Goal: Check status: Check status

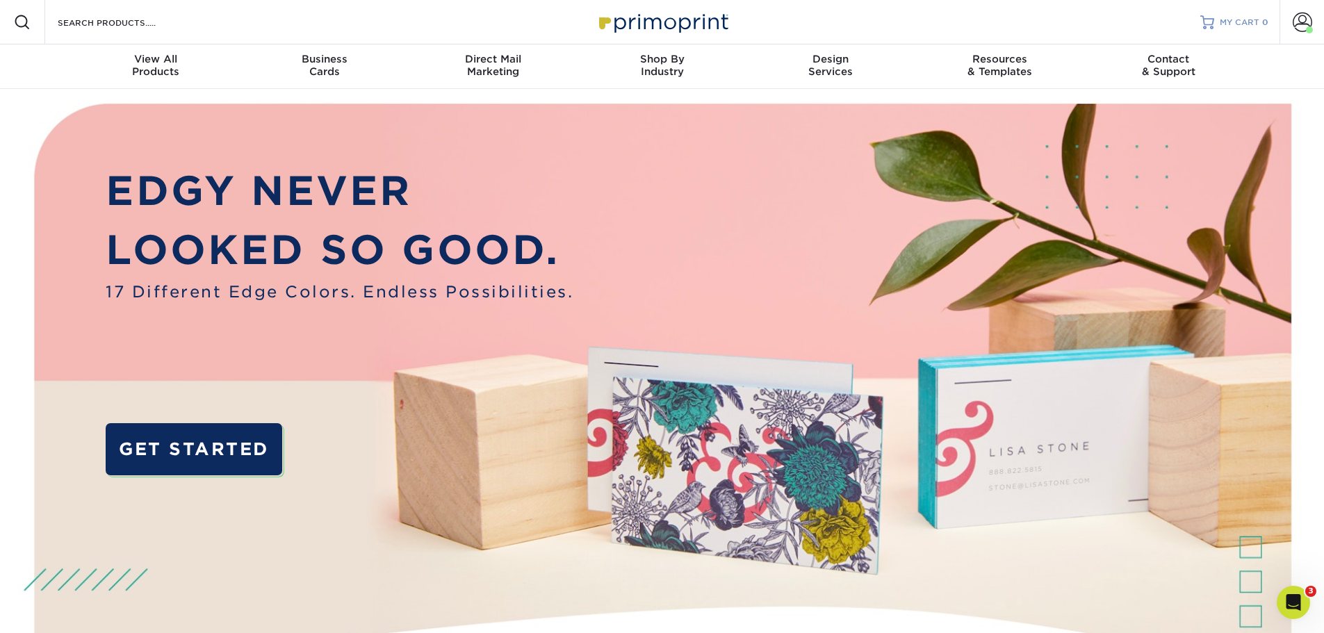
click at [1225, 23] on span "MY CART" at bounding box center [1240, 23] width 40 height 12
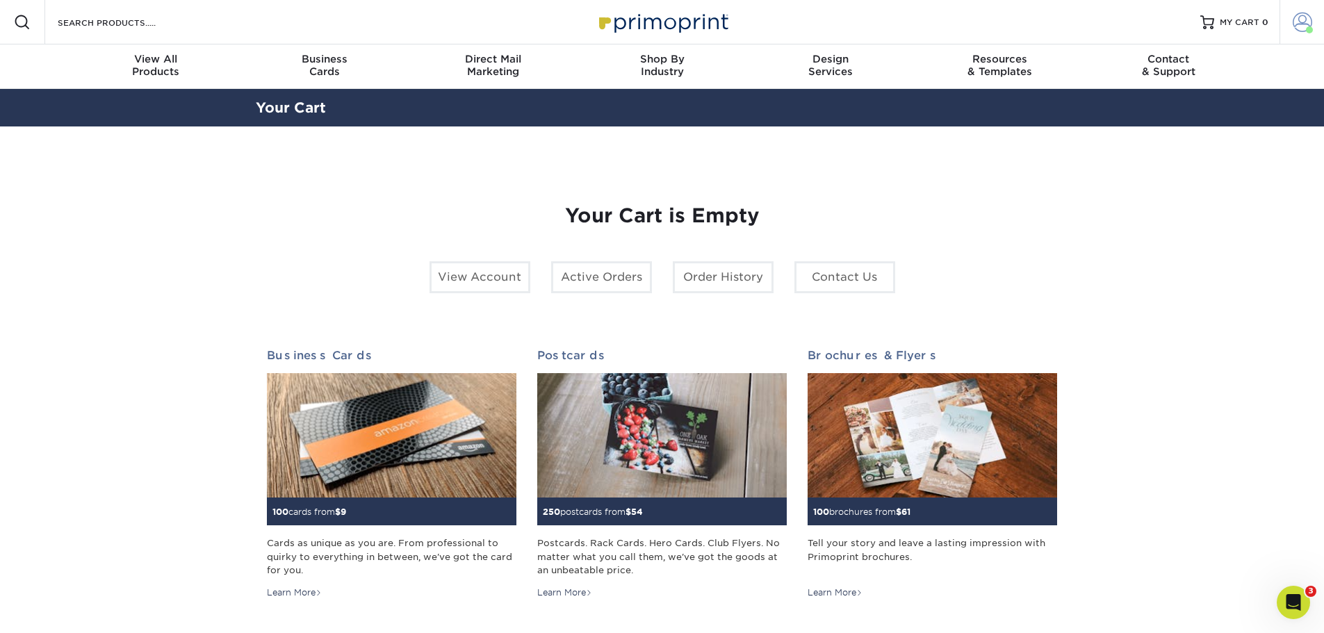
click at [1300, 26] on span at bounding box center [1302, 22] width 19 height 19
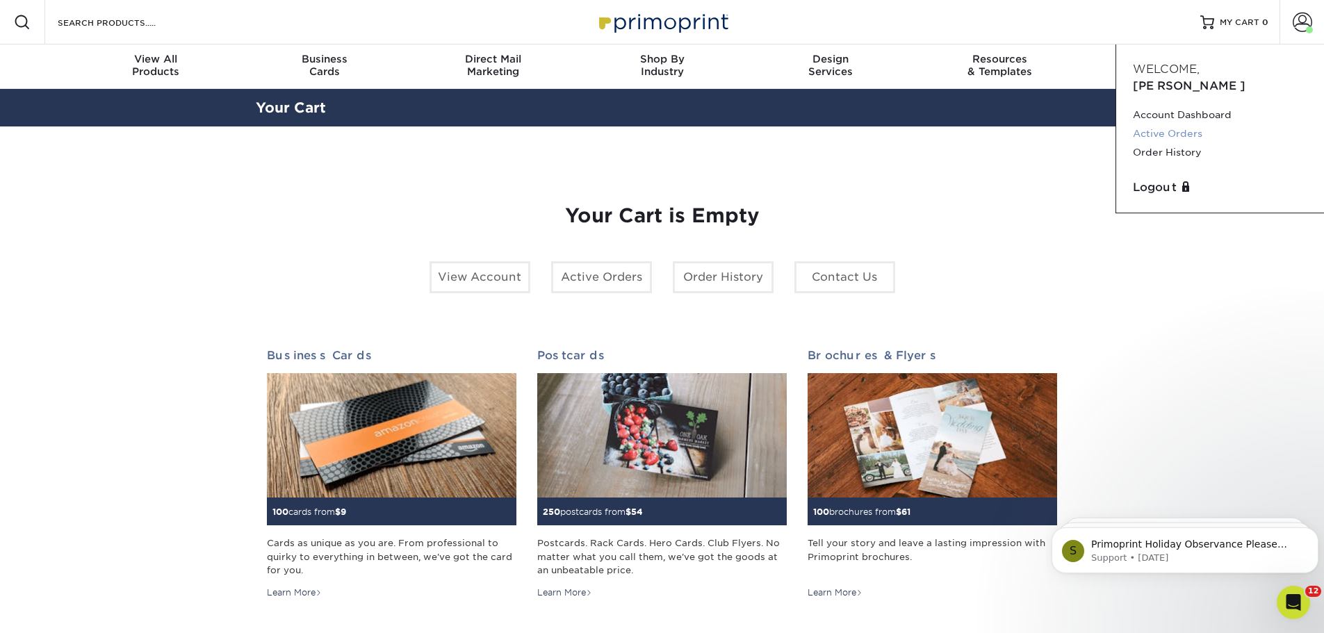
click at [1186, 124] on link "Active Orders" at bounding box center [1220, 133] width 174 height 19
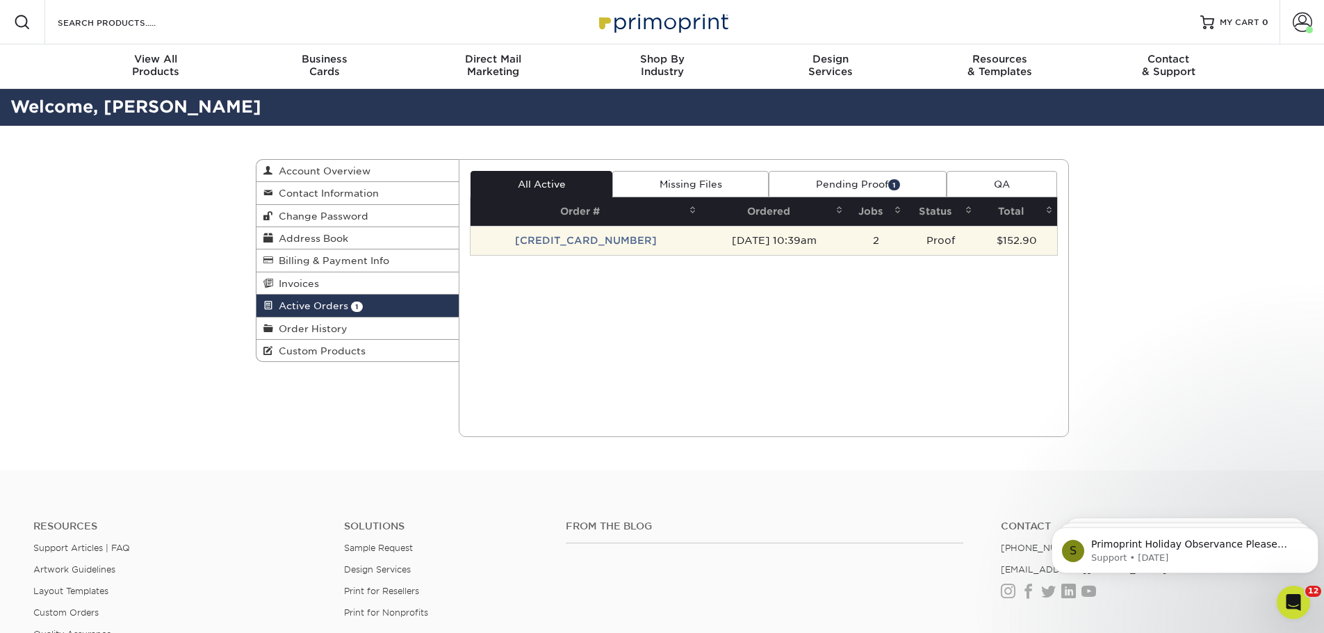
click at [547, 236] on td "[CREDIT_CARD_NUMBER]" at bounding box center [585, 240] width 230 height 29
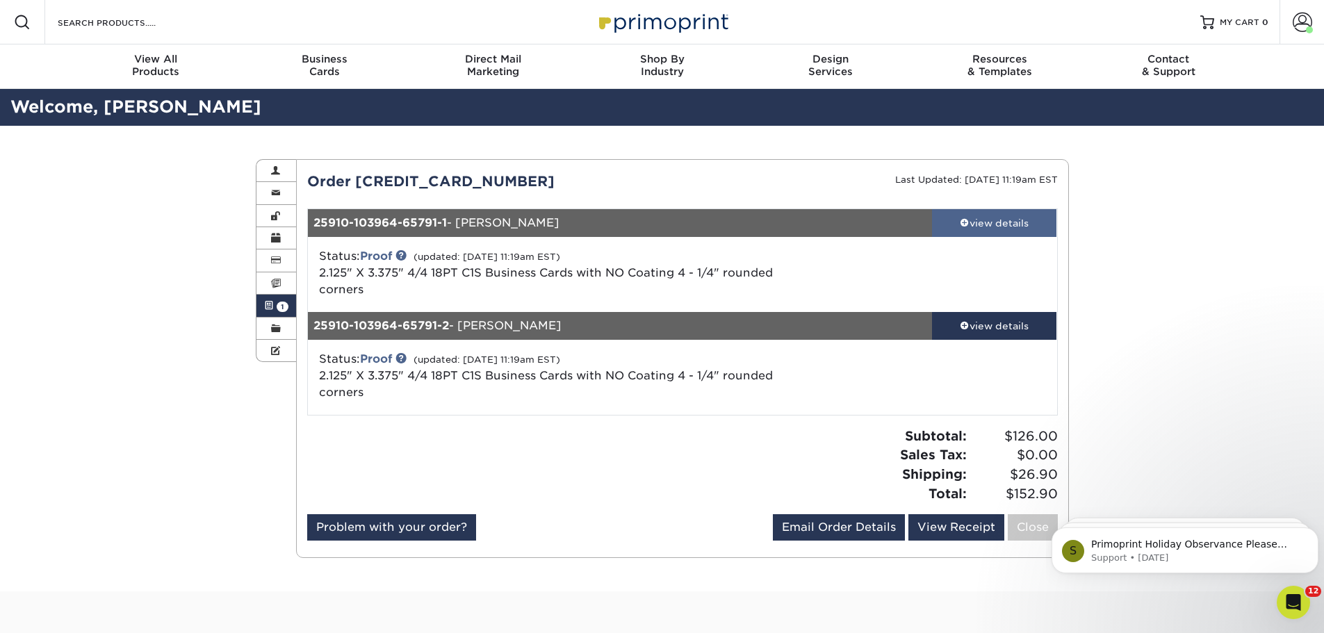
click at [960, 222] on span at bounding box center [965, 223] width 10 height 10
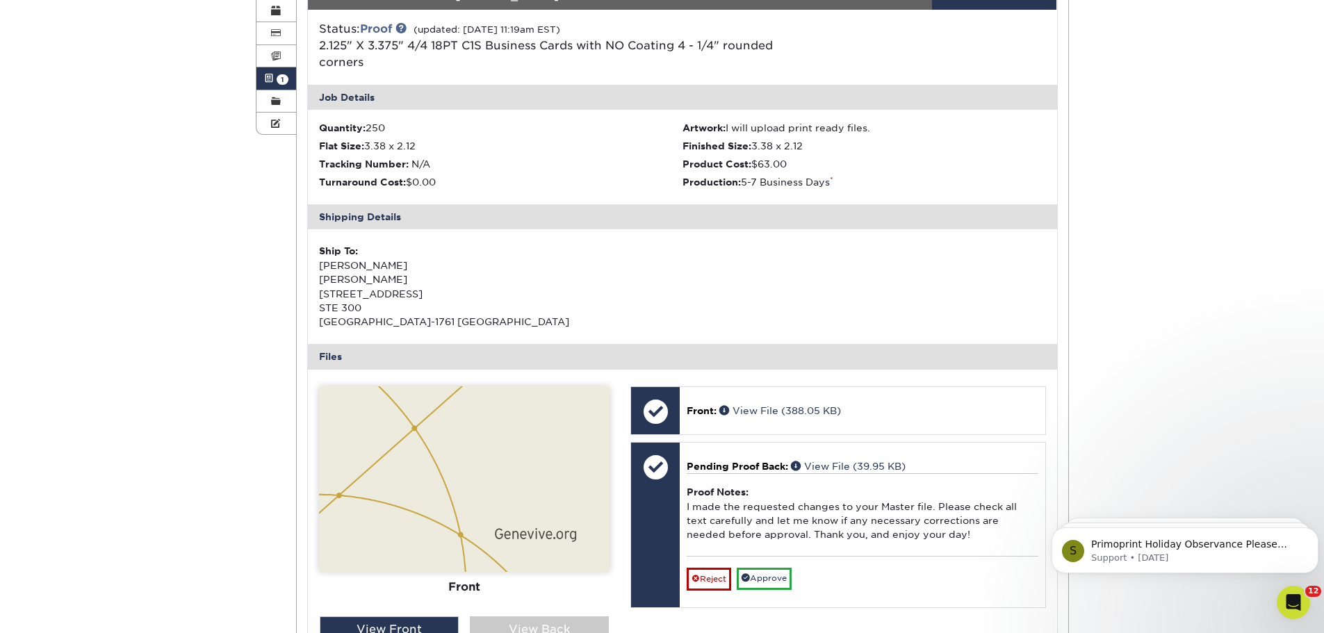
scroll to position [417, 0]
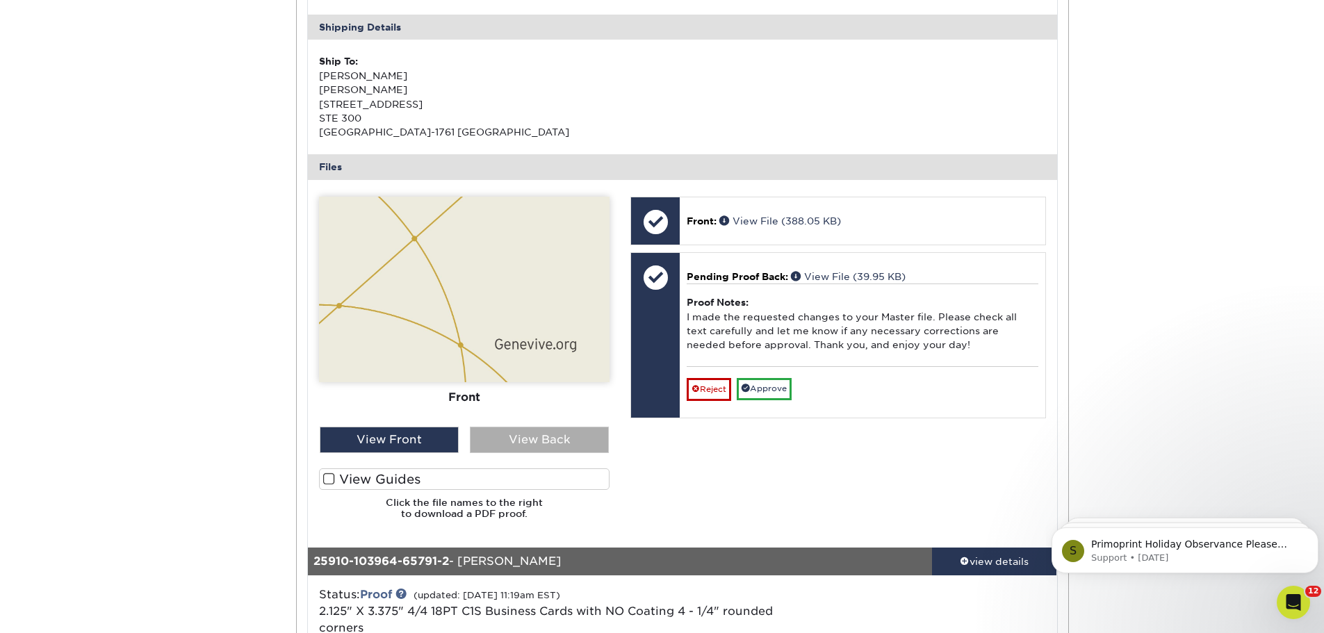
click at [560, 436] on div "View Back" at bounding box center [539, 440] width 139 height 26
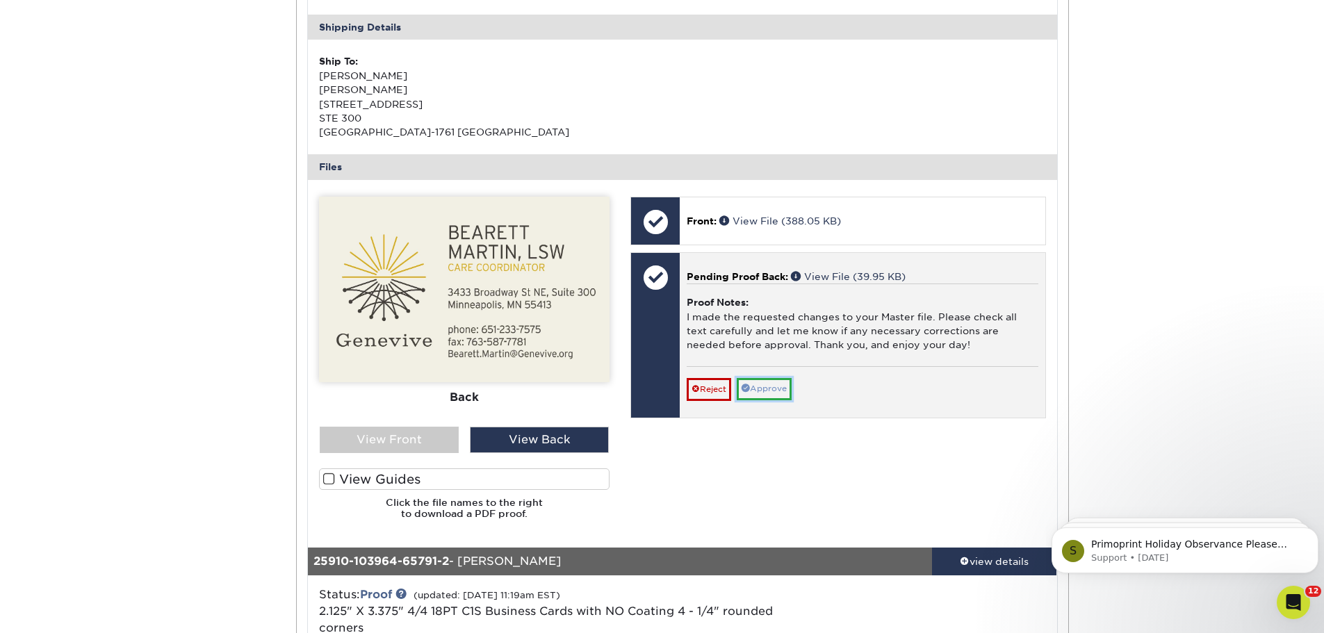
click at [772, 390] on link "Approve" at bounding box center [764, 389] width 55 height 22
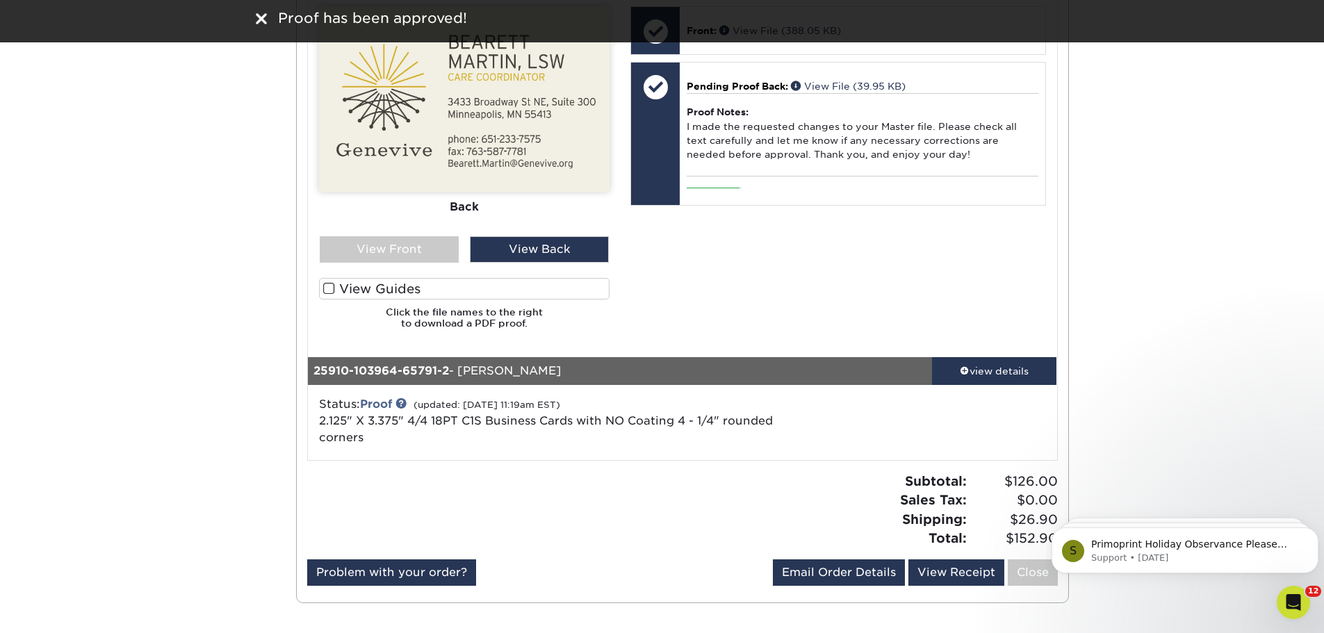
scroll to position [695, 0]
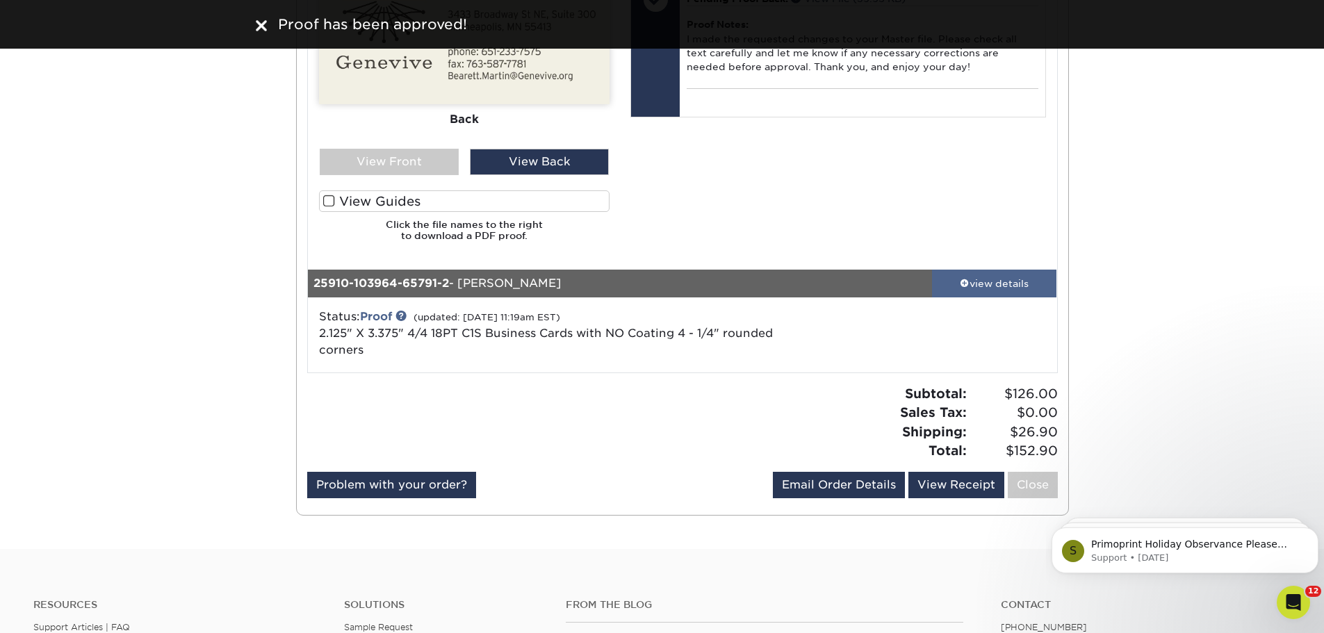
click at [965, 284] on span at bounding box center [965, 282] width 10 height 10
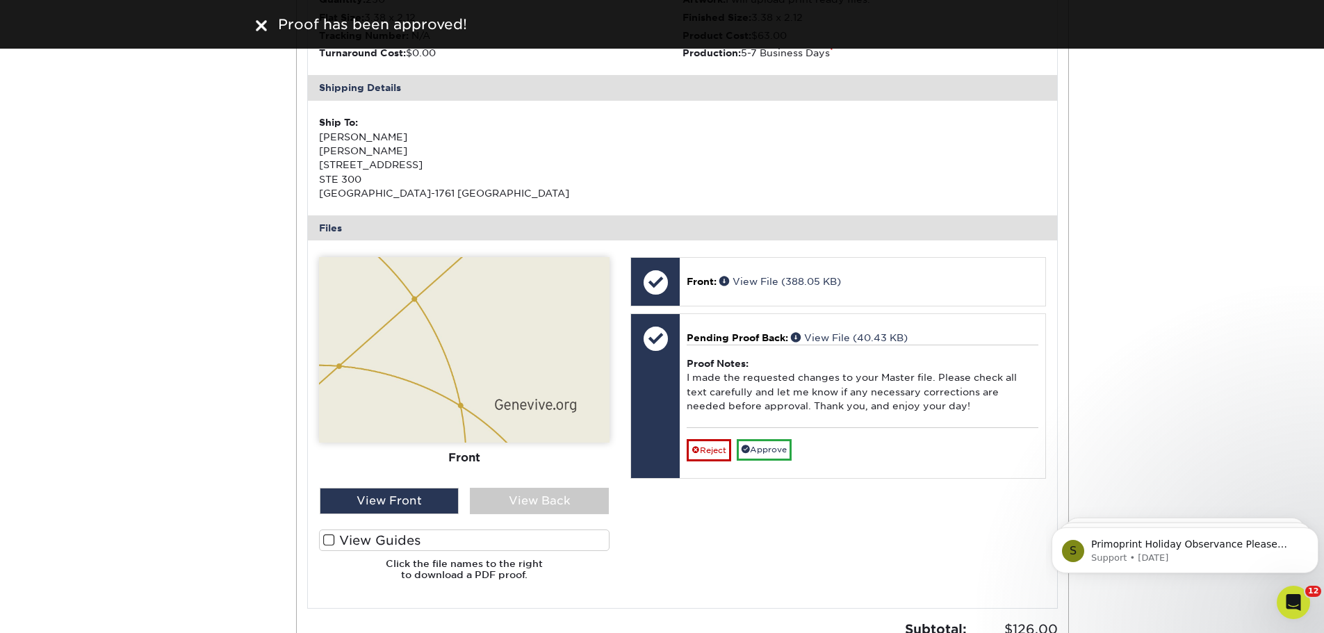
scroll to position [1112, 0]
click at [530, 496] on div "View Back" at bounding box center [539, 500] width 139 height 26
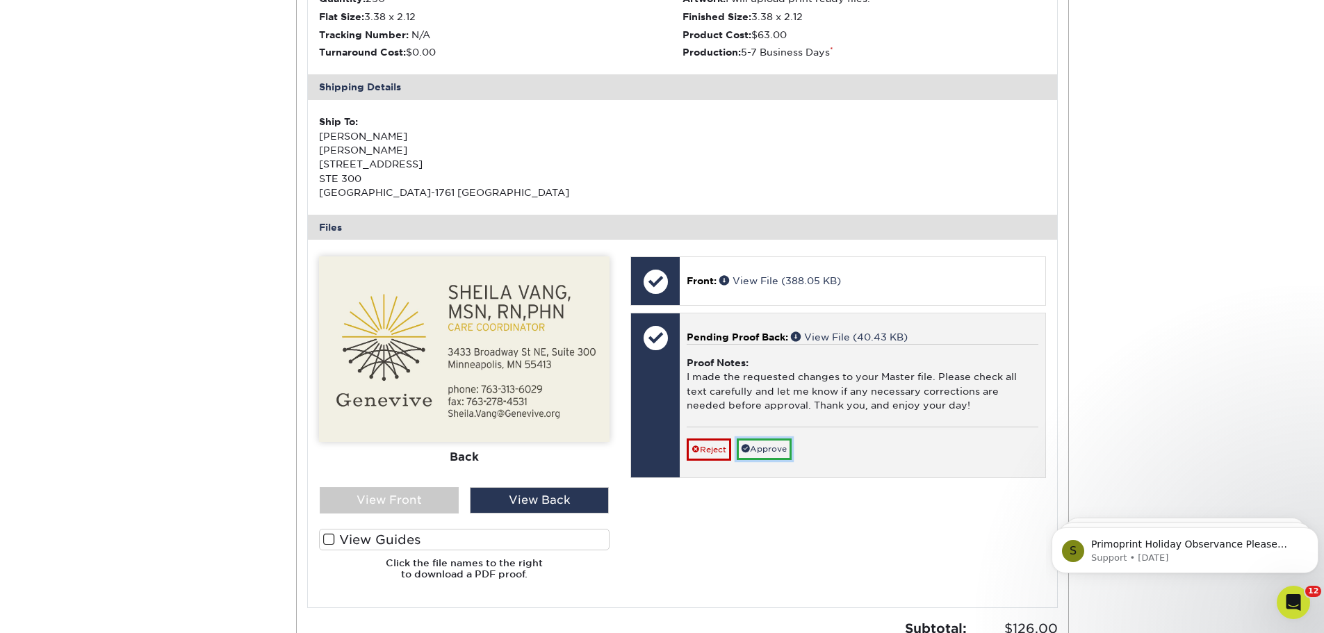
click at [748, 450] on span at bounding box center [746, 448] width 8 height 8
